Goal: Transaction & Acquisition: Purchase product/service

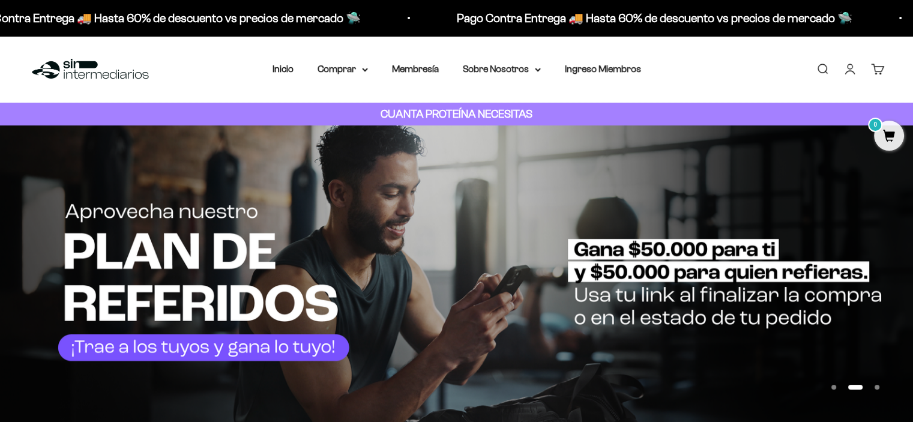
click at [849, 69] on link "Iniciar sesión" at bounding box center [849, 68] width 13 height 13
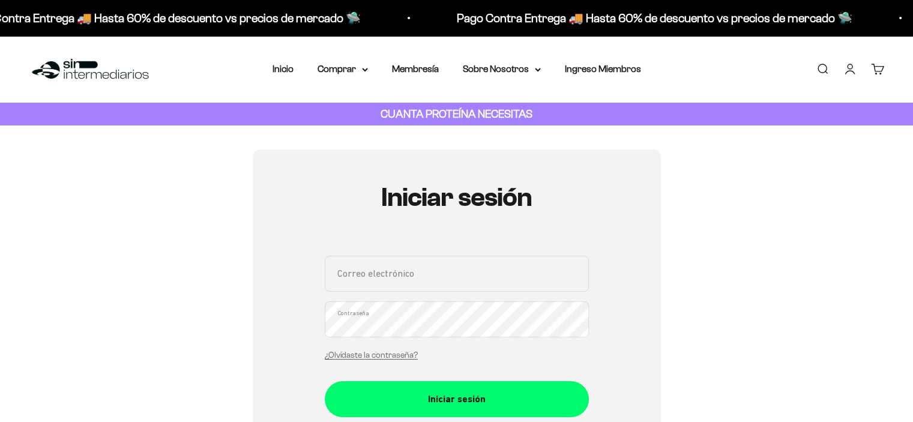
click at [391, 268] on input "Correo electrónico" at bounding box center [457, 274] width 264 height 36
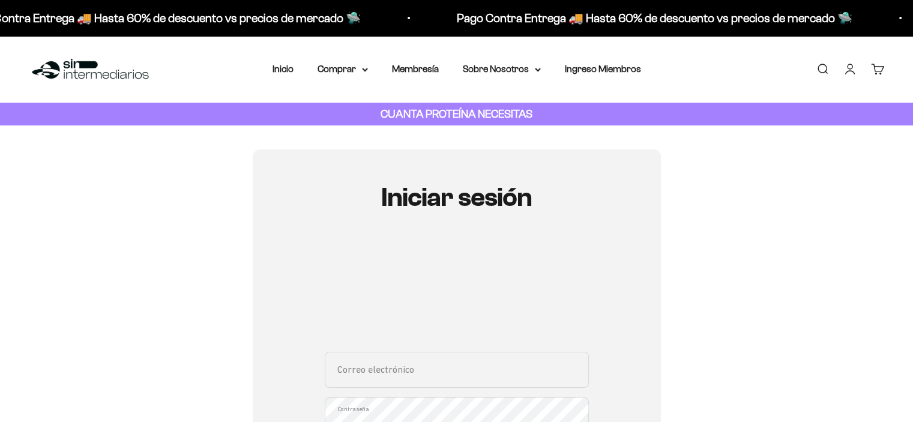
type input "fegomezmo@gmail.com"
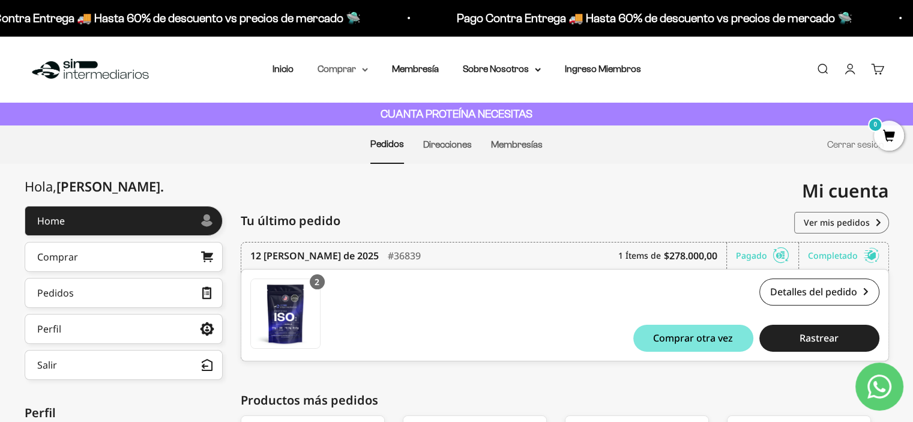
click at [331, 66] on summary "Comprar" at bounding box center [343, 69] width 50 height 16
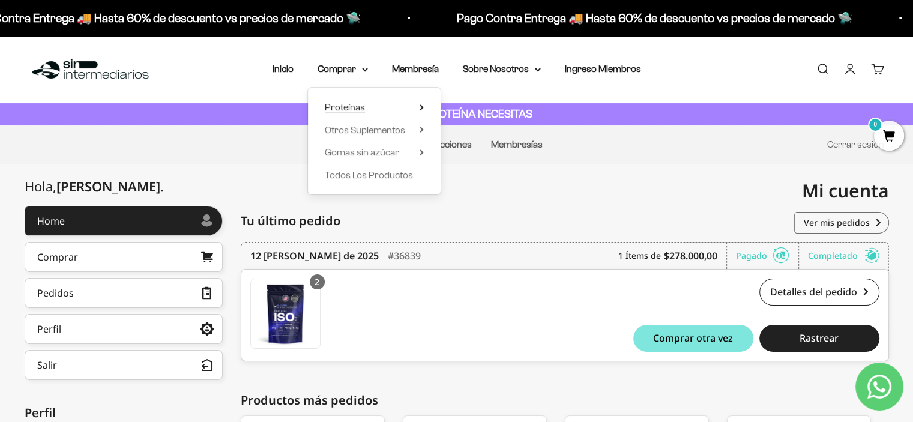
click at [381, 109] on summary "Proteínas" at bounding box center [374, 108] width 99 height 16
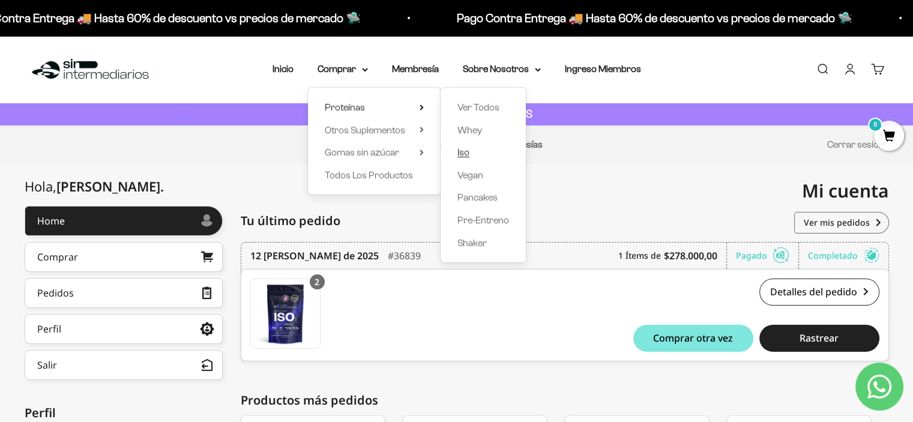
click at [465, 149] on span "Iso" at bounding box center [463, 152] width 12 height 10
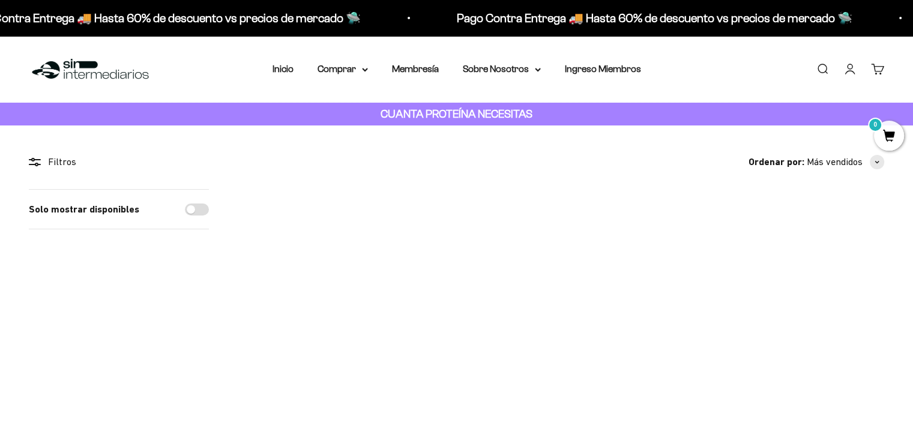
scroll to position [82, 0]
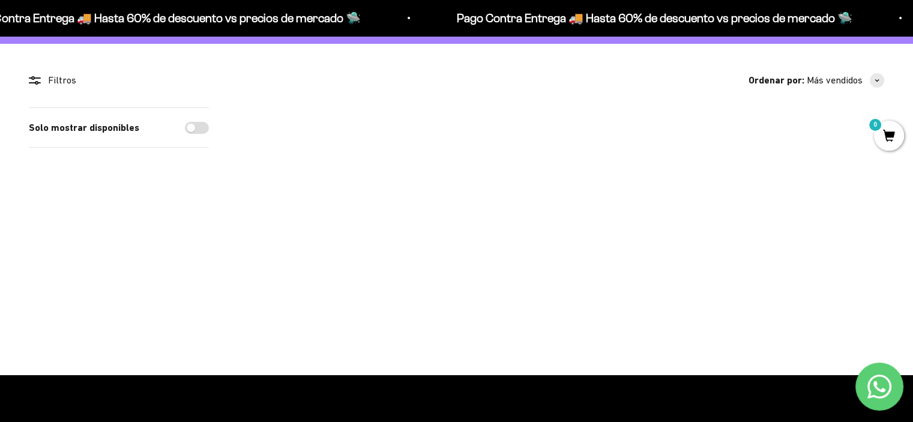
click at [409, 155] on img at bounding box center [429, 166] width 118 height 118
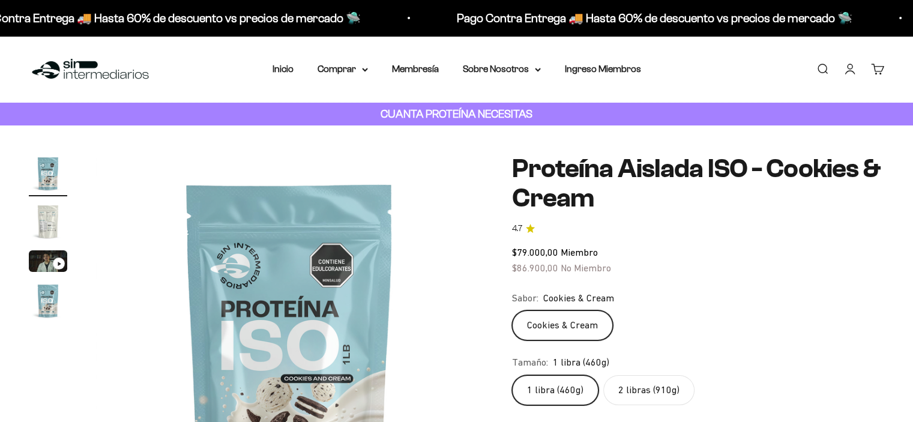
scroll to position [183, 0]
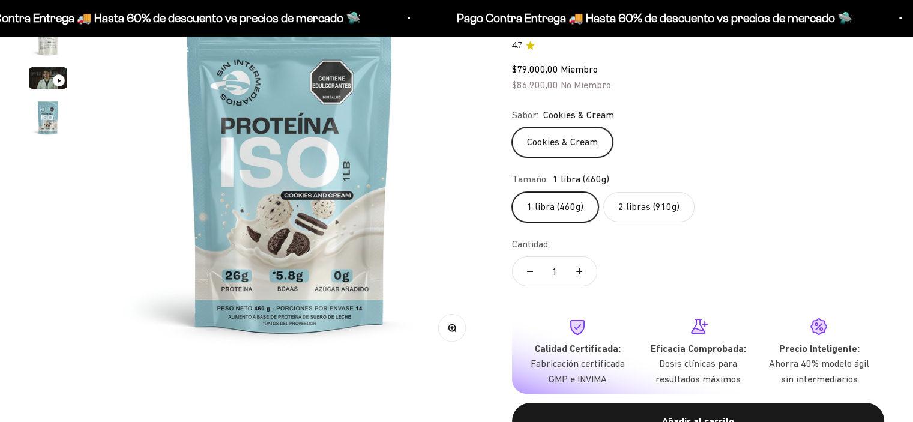
click at [631, 208] on label "2 libras (910g)" at bounding box center [648, 207] width 91 height 30
click at [512, 192] on input "2 libras (910g)" at bounding box center [511, 191] width 1 height 1
radio input "true"
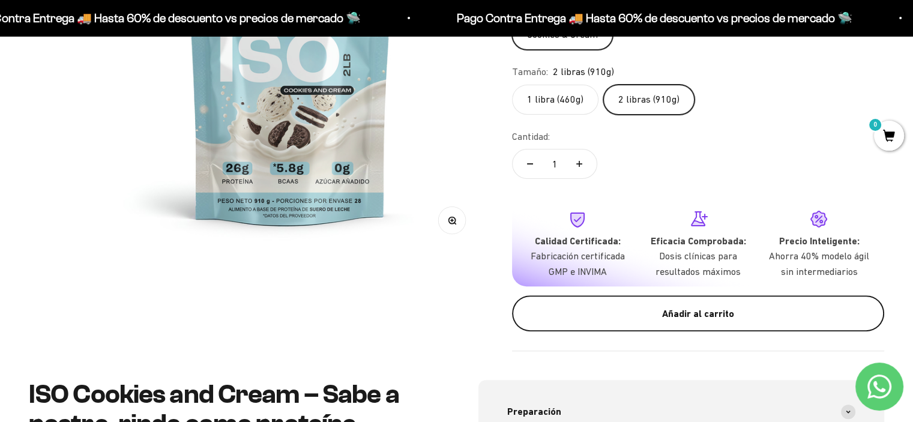
click at [670, 304] on button "Añadir al carrito" at bounding box center [698, 313] width 372 height 36
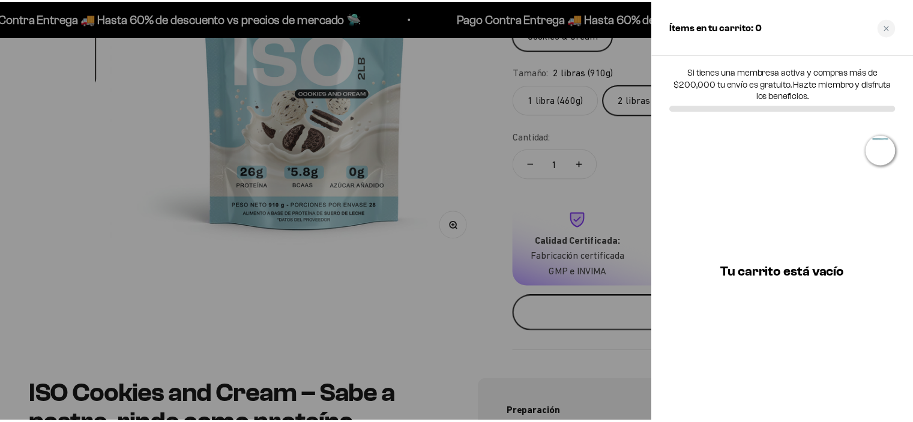
scroll to position [0, 1220]
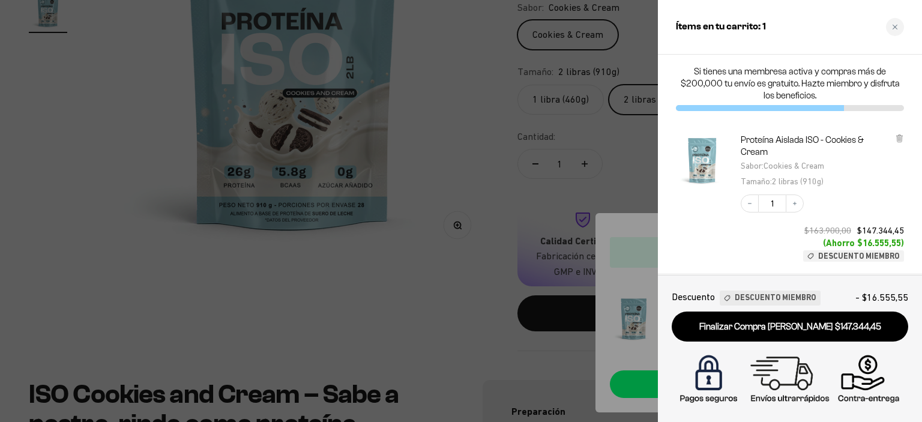
click at [533, 103] on div at bounding box center [461, 211] width 922 height 422
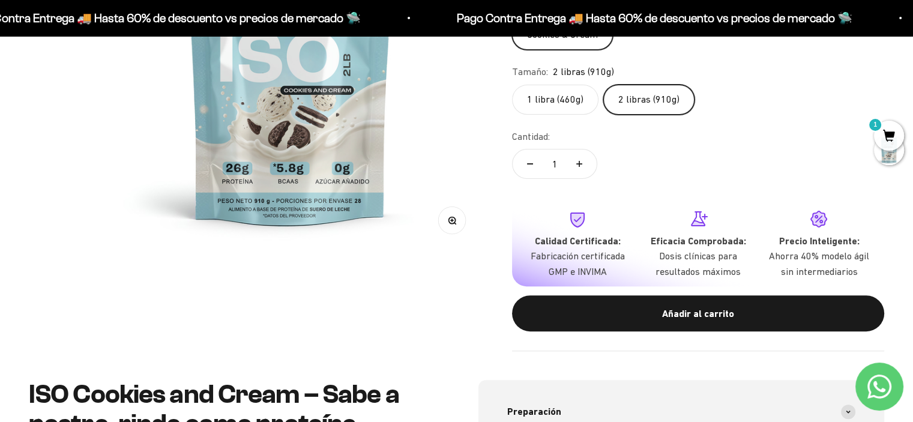
scroll to position [0, 0]
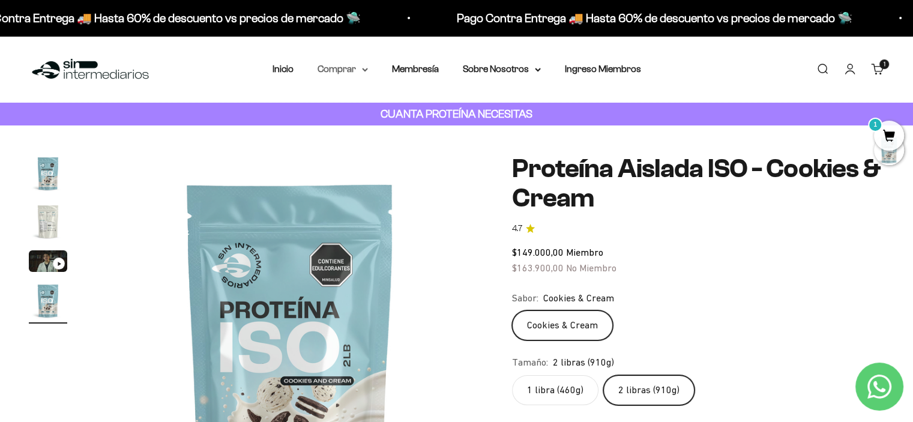
click at [348, 67] on summary "Comprar" at bounding box center [343, 69] width 50 height 16
click at [48, 225] on img "Ir al artículo 2" at bounding box center [48, 221] width 38 height 38
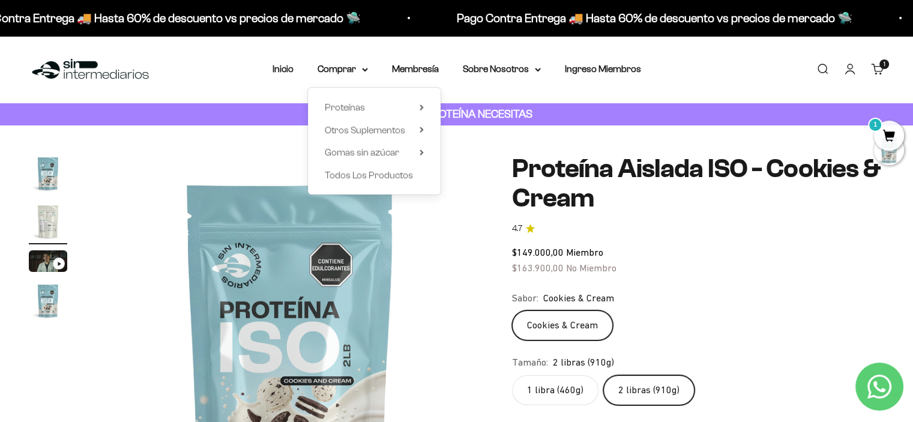
scroll to position [0, 402]
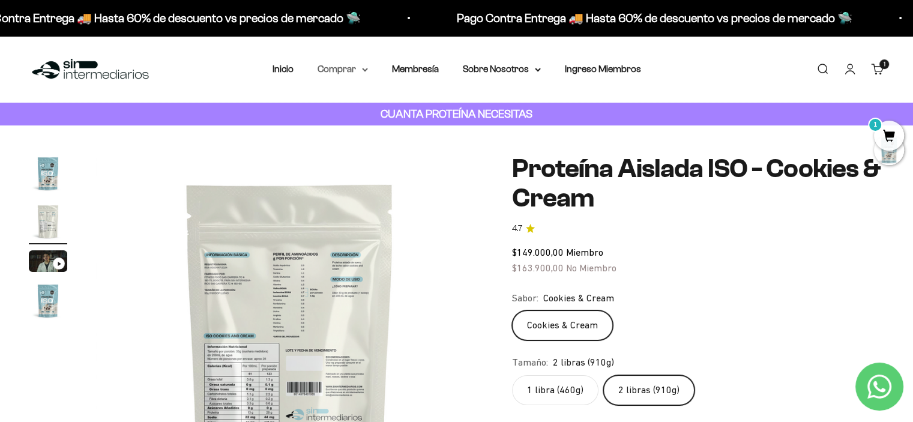
click at [354, 62] on summary "Comprar" at bounding box center [343, 69] width 50 height 16
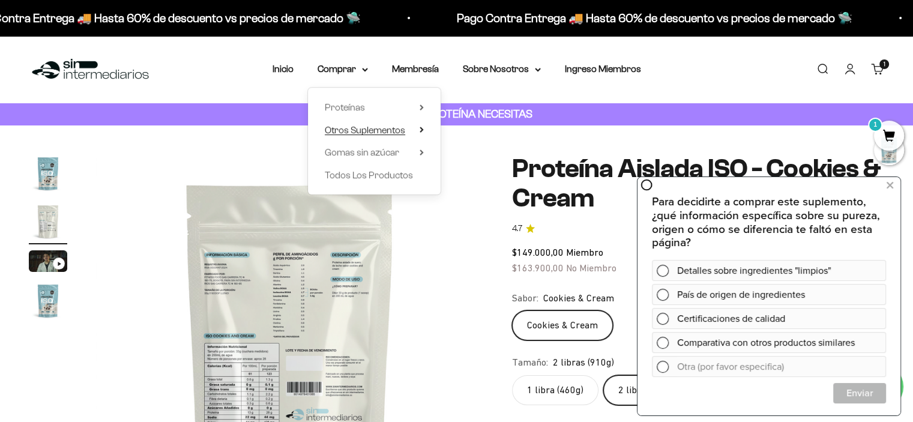
click at [422, 130] on icon at bounding box center [421, 129] width 2 height 5
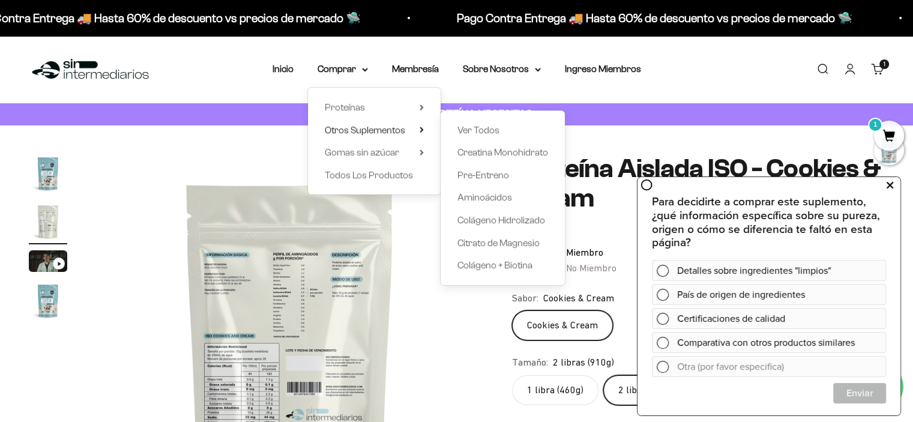
click at [893, 191] on button at bounding box center [890, 185] width 22 height 19
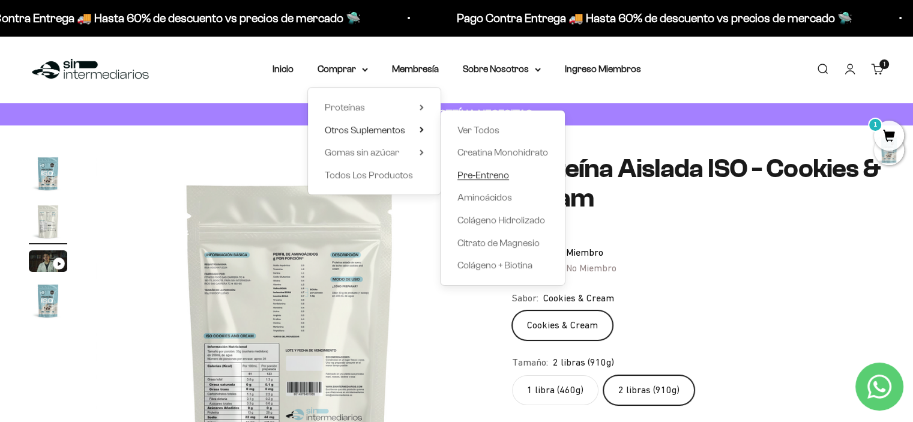
click at [492, 175] on span "Pre-Entreno" at bounding box center [483, 175] width 52 height 10
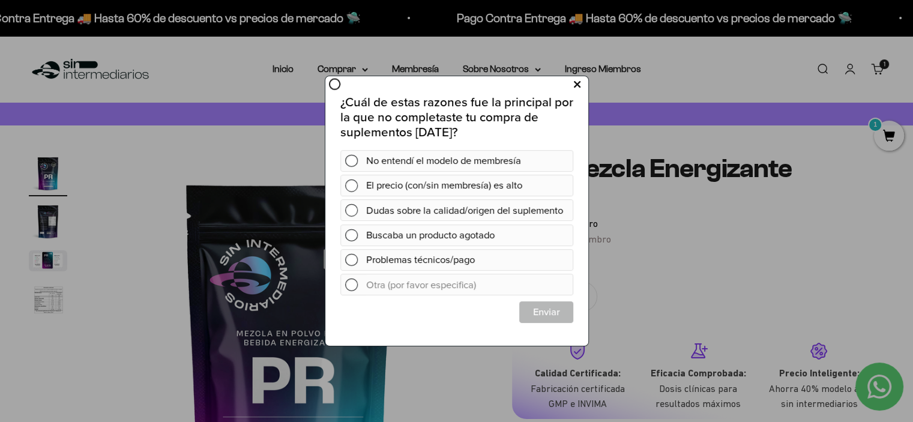
click at [572, 84] on button at bounding box center [576, 84] width 22 height 20
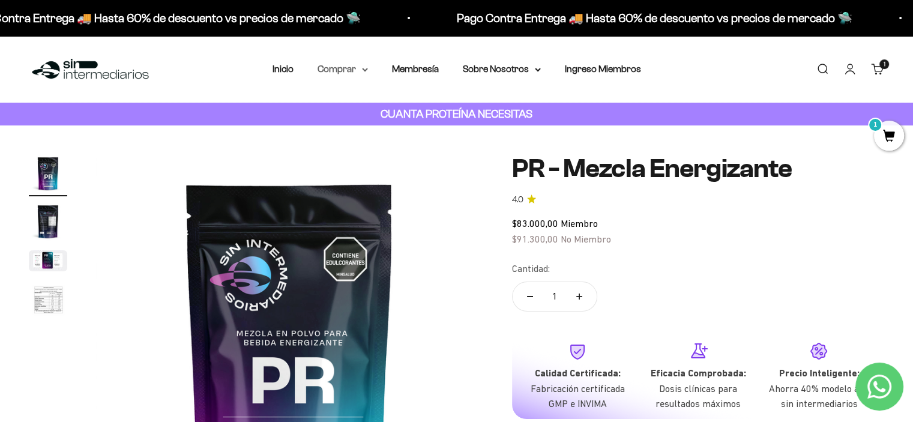
click at [332, 62] on summary "Comprar" at bounding box center [343, 69] width 50 height 16
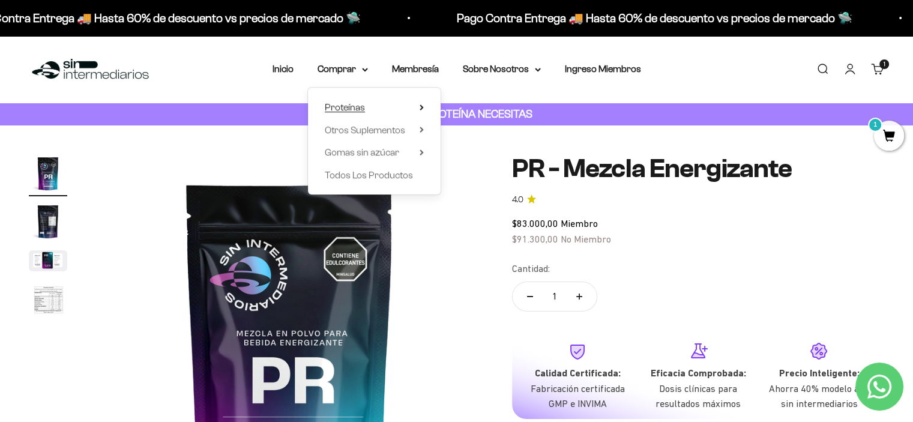
click at [346, 107] on span "Proteínas" at bounding box center [345, 107] width 40 height 10
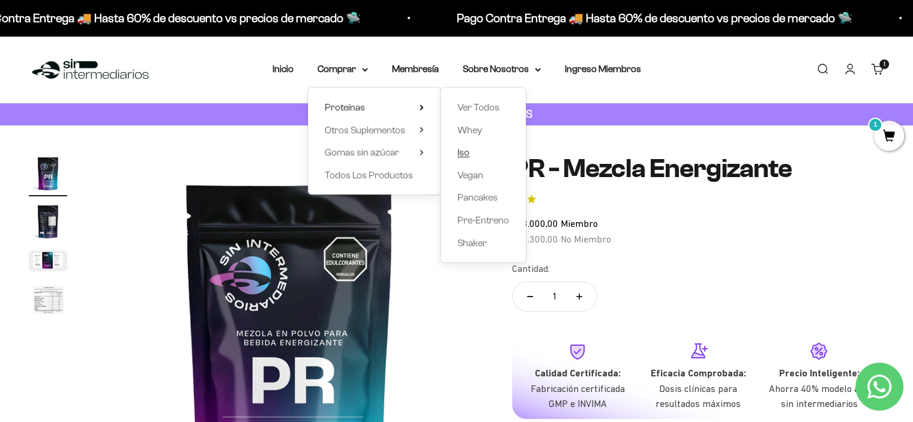
click at [465, 149] on span "Iso" at bounding box center [463, 152] width 12 height 10
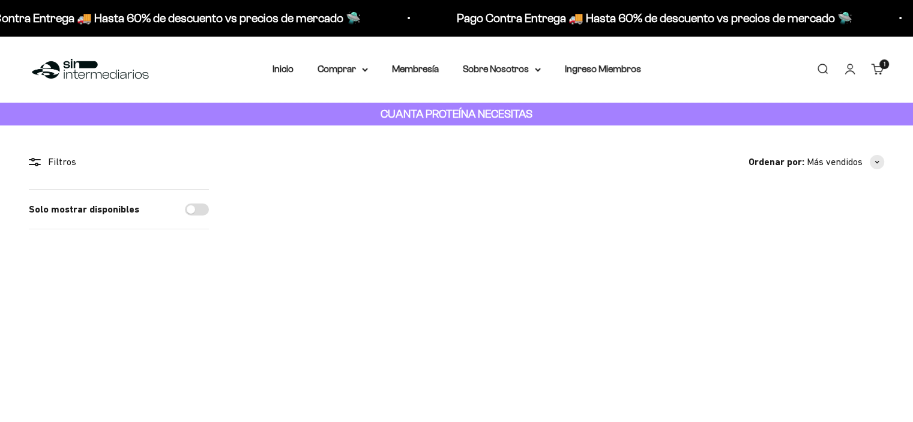
click at [304, 283] on img at bounding box center [297, 248] width 118 height 118
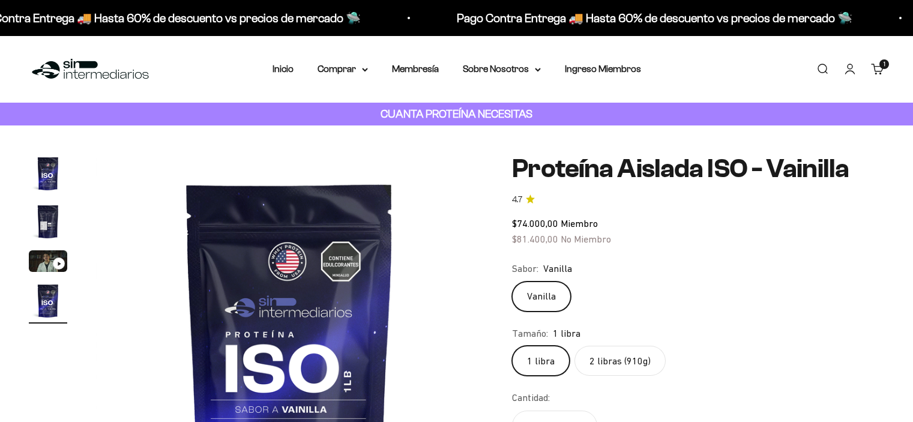
click at [618, 346] on label "2 libras (910g)" at bounding box center [619, 361] width 91 height 30
click at [512, 345] on input "2 libras (910g)" at bounding box center [511, 345] width 1 height 1
radio input "true"
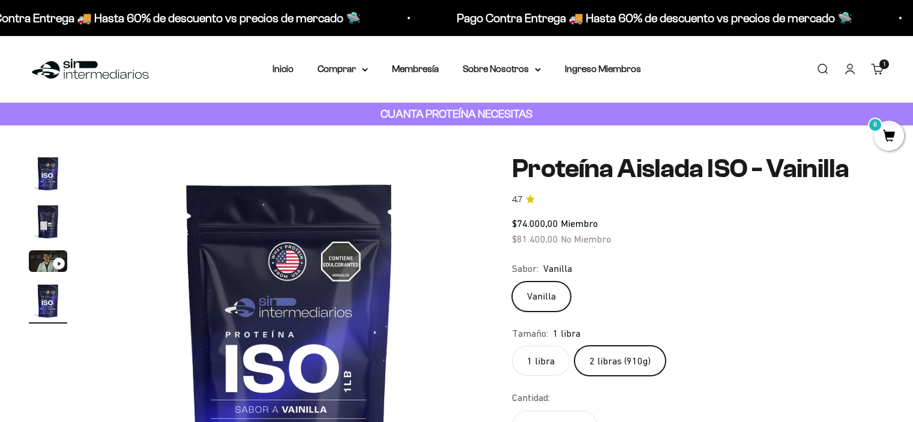
scroll to position [107, 0]
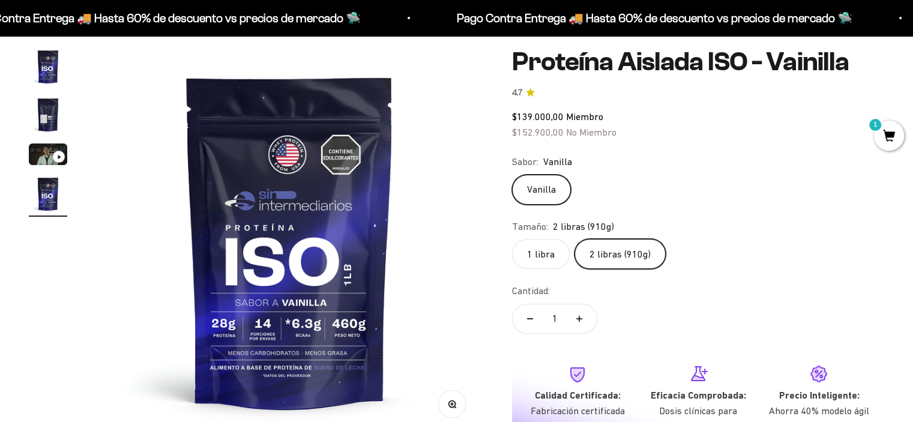
scroll to position [0, 1205]
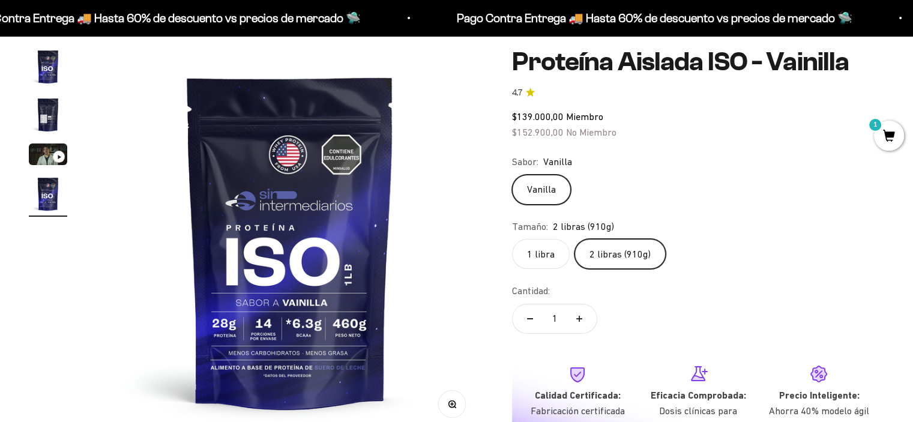
click at [544, 243] on label "1 libra" at bounding box center [541, 254] width 58 height 30
click at [512, 239] on input "1 libra" at bounding box center [511, 238] width 1 height 1
radio input "true"
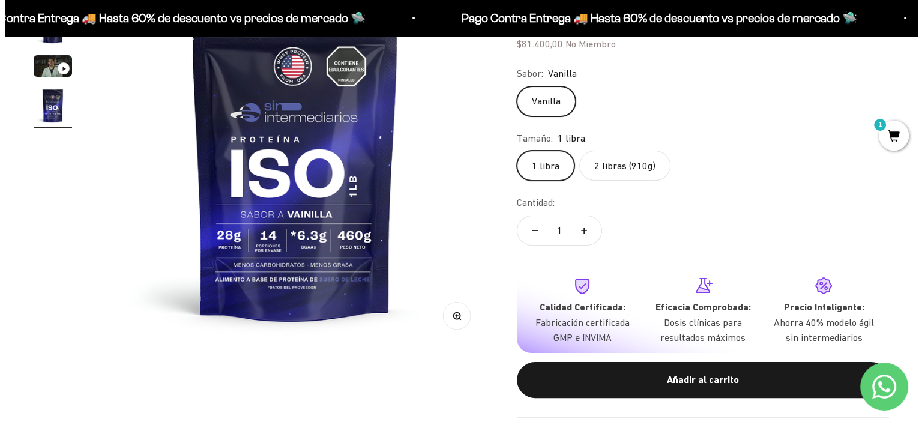
scroll to position [204, 0]
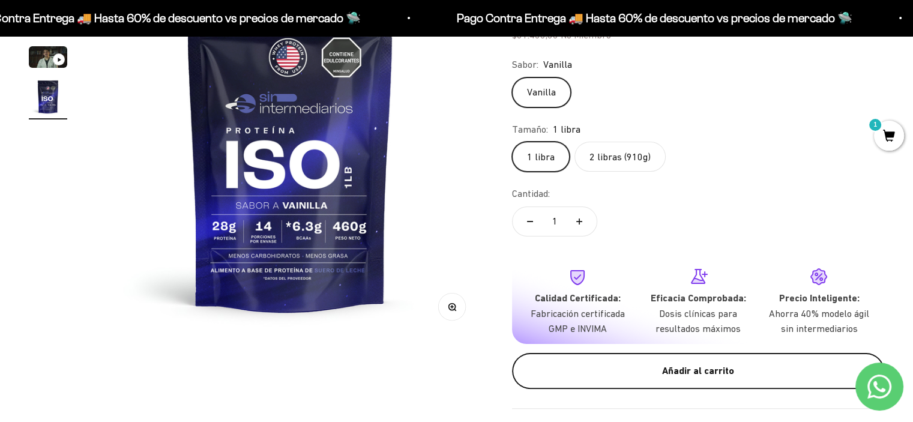
click at [679, 371] on div "Añadir al carrito" at bounding box center [698, 371] width 324 height 16
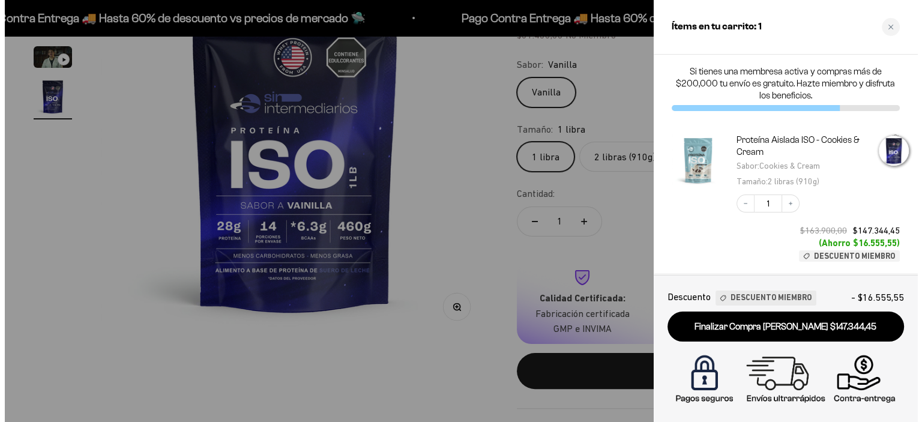
scroll to position [0, 1220]
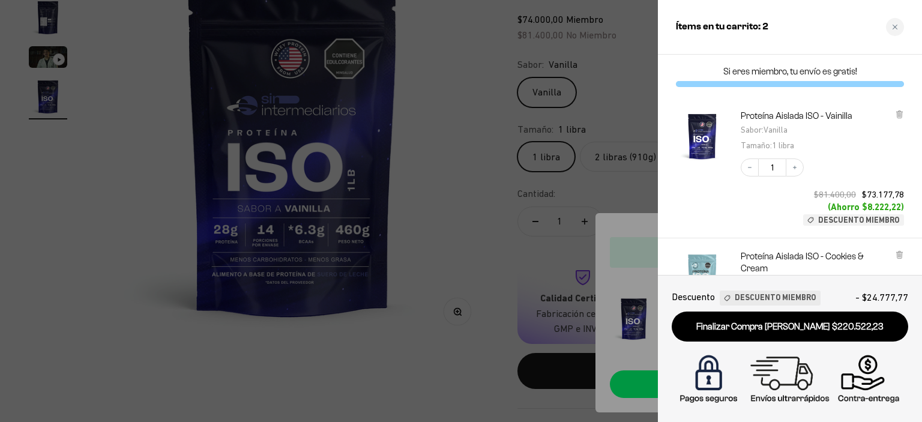
drag, startPoint x: 921, startPoint y: 58, endPoint x: 921, endPoint y: 64, distance: 6.6
click at [912, 64] on div "Si eres miembro, tu envío es gratis!" at bounding box center [790, 76] width 264 height 43
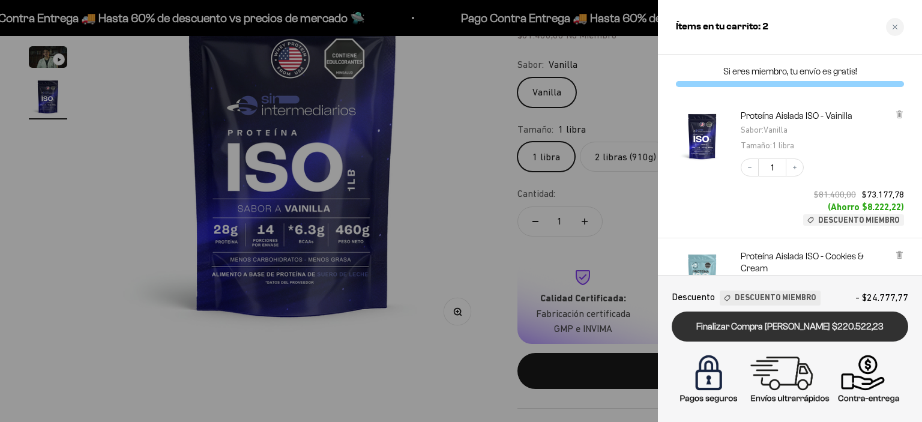
click at [755, 326] on link "Finalizar Compra Segura $220.522,23" at bounding box center [790, 327] width 236 height 31
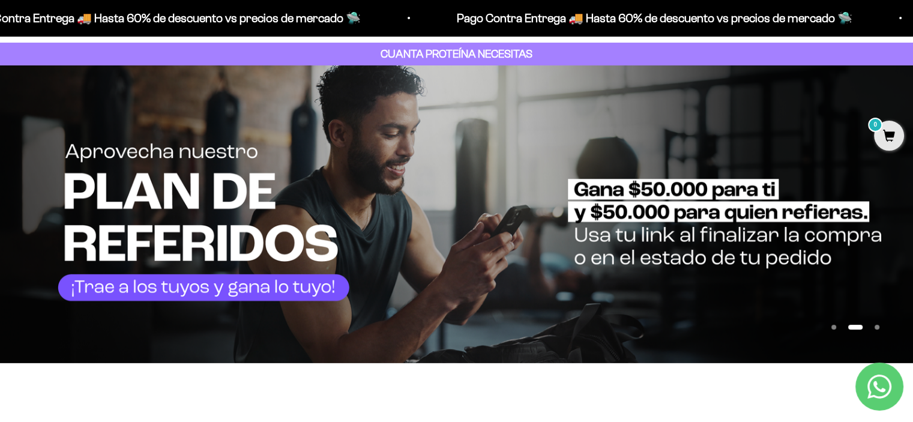
scroll to position [53, 0]
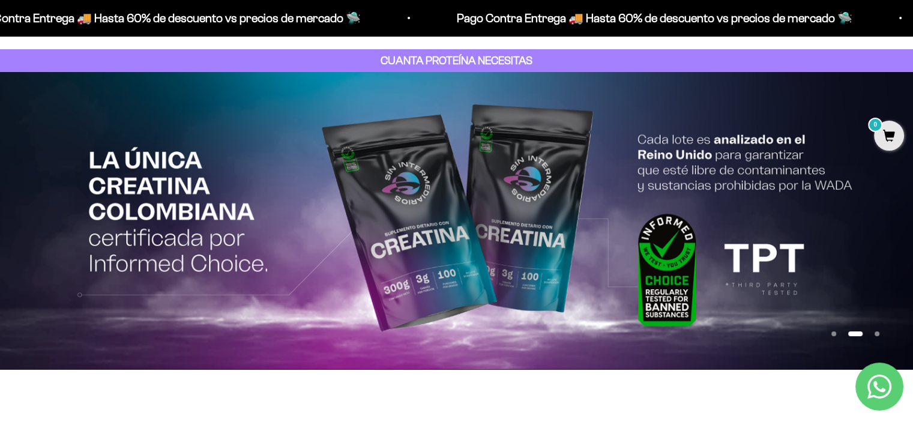
click at [877, 316] on img at bounding box center [456, 221] width 913 height 298
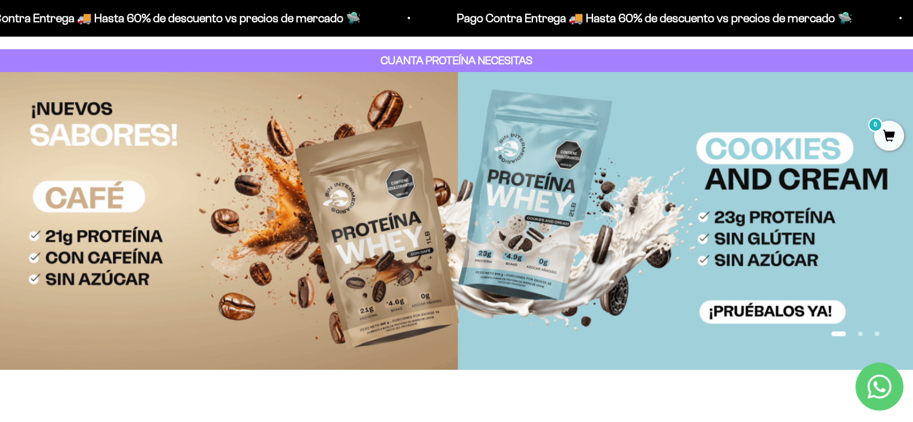
click at [879, 311] on img at bounding box center [456, 220] width 913 height 297
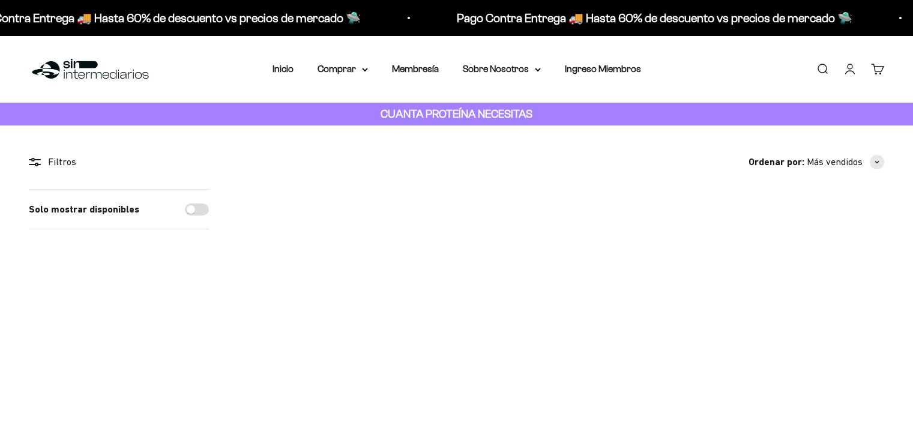
click at [349, 72] on summary "Comprar" at bounding box center [343, 69] width 50 height 16
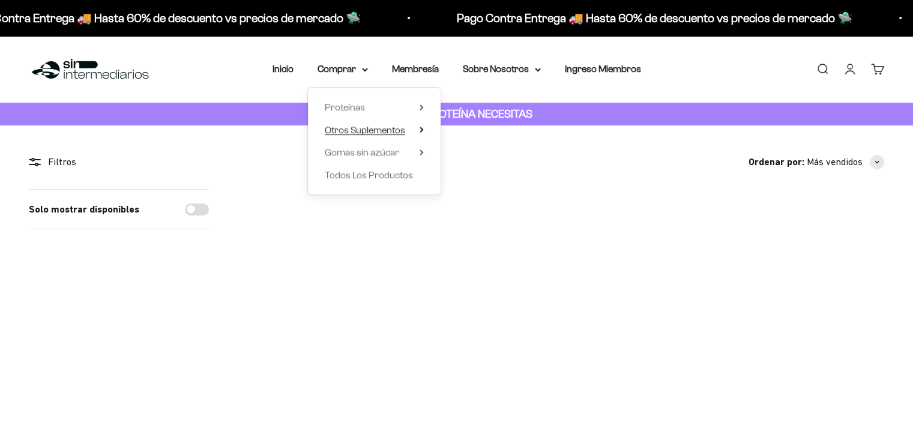
click at [374, 131] on span "Otros Suplementos" at bounding box center [365, 130] width 80 height 10
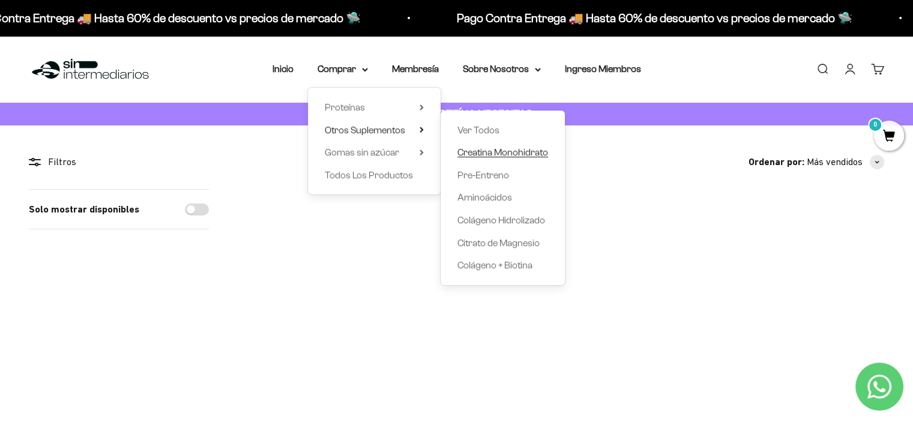
click at [519, 151] on span "Creatina Monohidrato" at bounding box center [502, 152] width 91 height 10
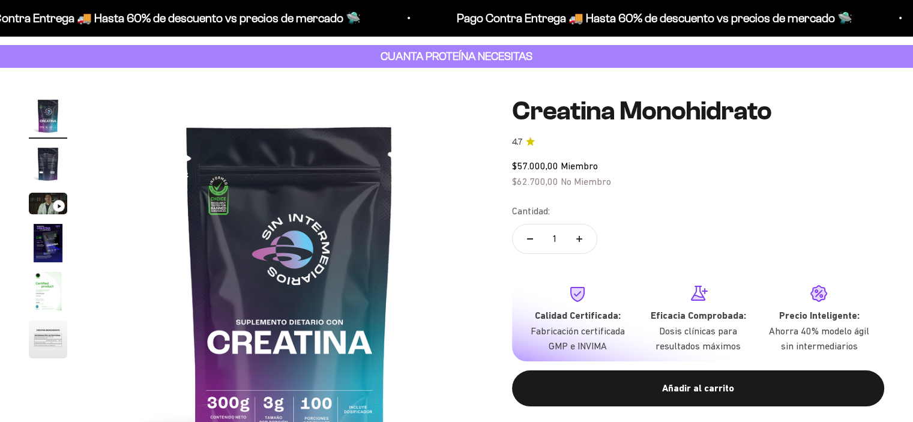
click at [50, 163] on img "Ir al artículo 2" at bounding box center [48, 164] width 38 height 38
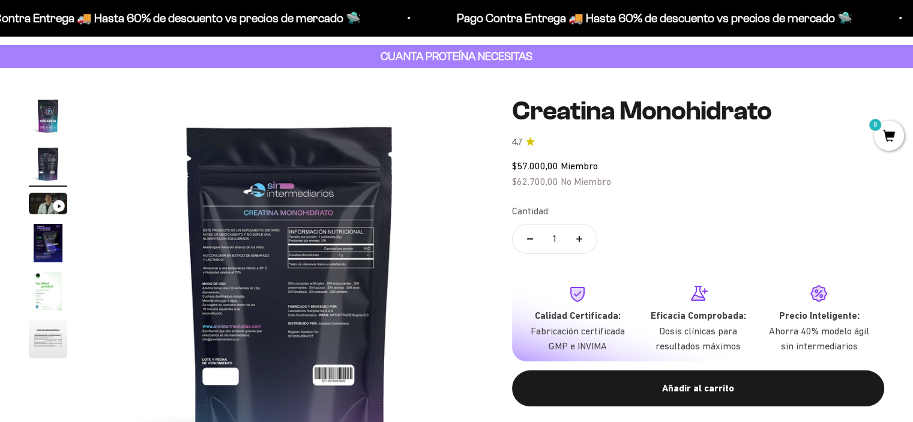
click at [365, 288] on img at bounding box center [289, 290] width 387 height 387
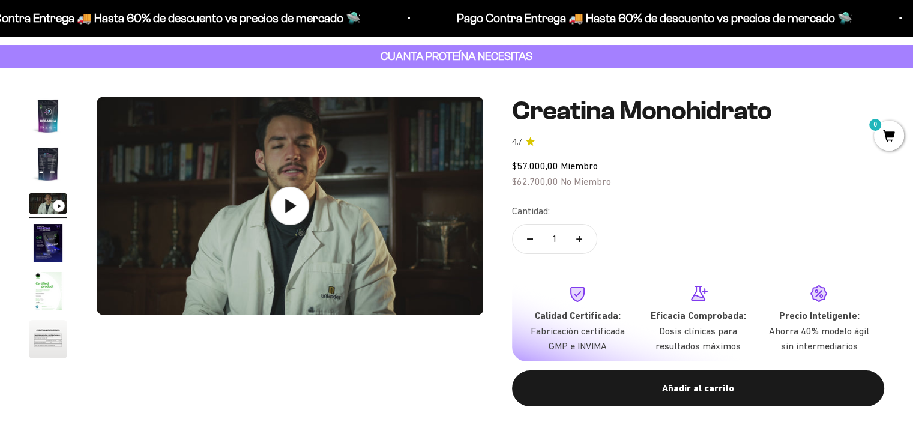
scroll to position [0, 803]
click at [41, 157] on img "Ir al artículo 2" at bounding box center [48, 164] width 38 height 38
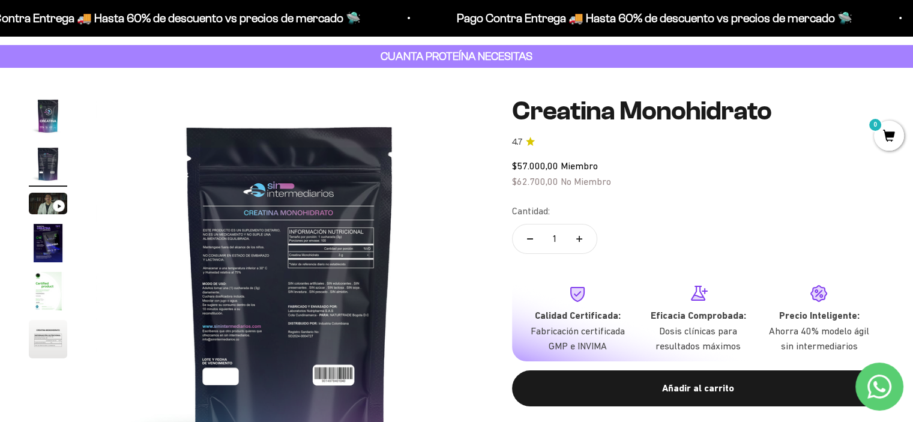
click at [321, 218] on img at bounding box center [289, 290] width 387 height 387
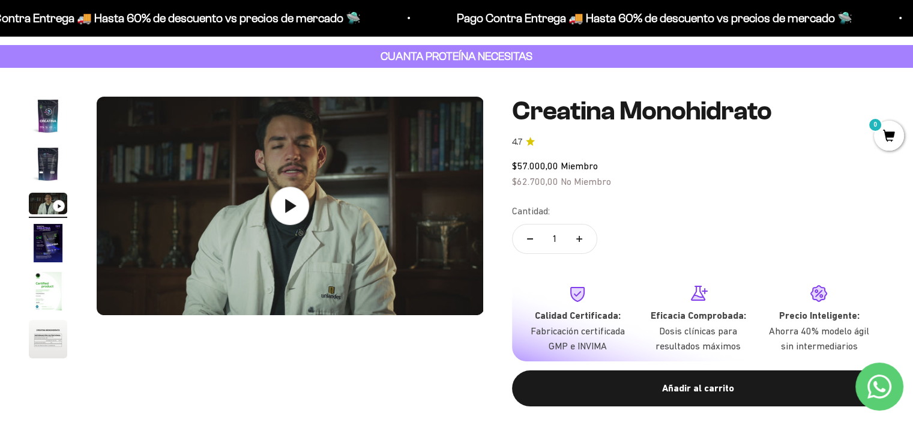
click at [41, 160] on img "Ir al artículo 2" at bounding box center [48, 164] width 38 height 38
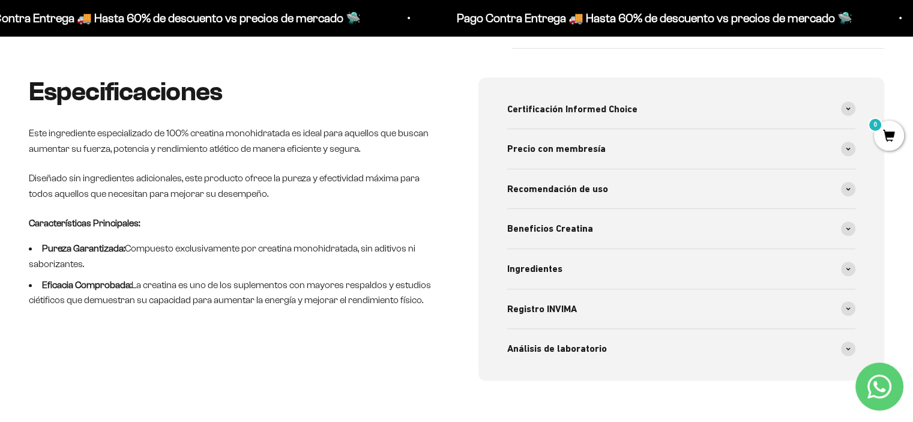
scroll to position [0, 0]
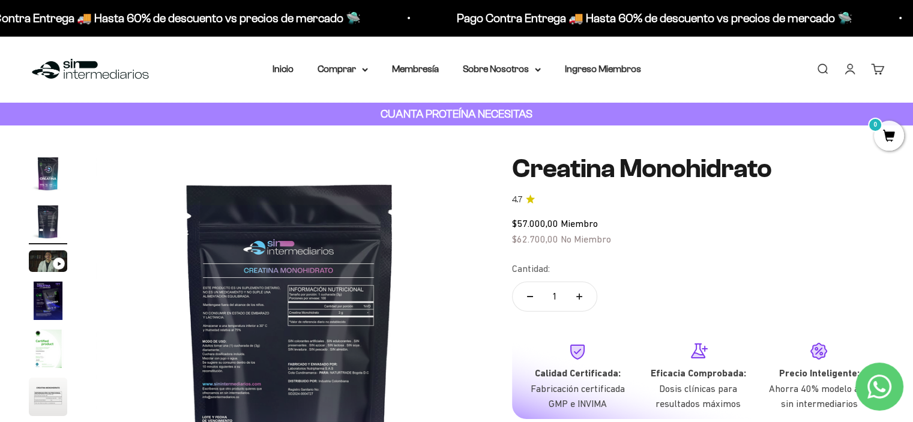
click at [845, 71] on link "Cuenta" at bounding box center [849, 68] width 13 height 13
